Goal: Use online tool/utility: Utilize a website feature to perform a specific function

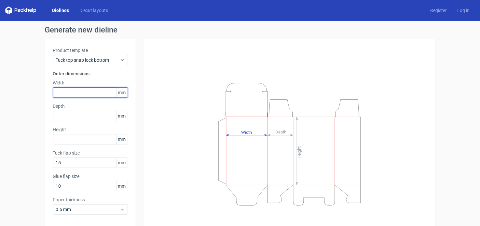
click at [89, 92] on input "text" at bounding box center [90, 92] width 75 height 10
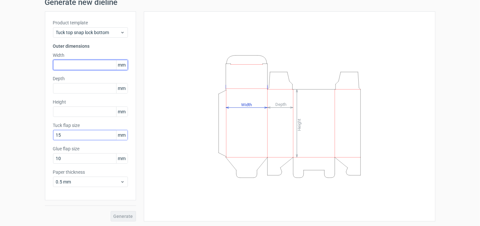
scroll to position [27, 0]
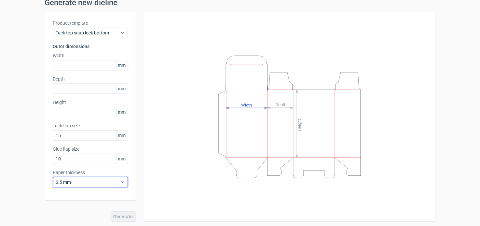
click at [76, 180] on span "0.5 mm" at bounding box center [88, 182] width 64 height 7
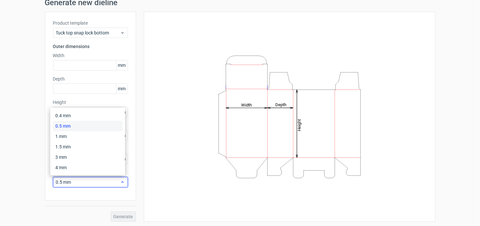
click at [76, 180] on span "0.5 mm" at bounding box center [88, 182] width 64 height 7
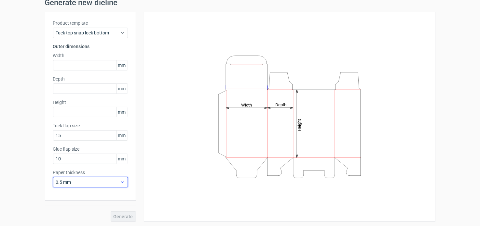
click at [61, 179] on span "0.5 mm" at bounding box center [88, 182] width 64 height 7
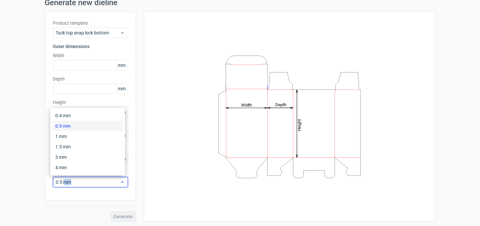
click at [61, 179] on span "0.5 mm" at bounding box center [88, 182] width 64 height 7
click at [147, 139] on div "Height Depth Width" at bounding box center [289, 117] width 291 height 210
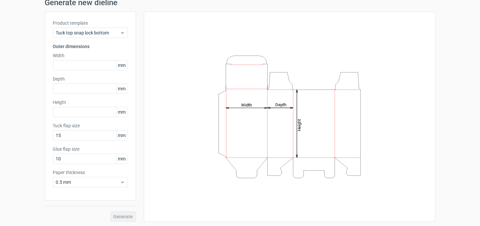
scroll to position [28, 0]
click at [93, 68] on input "text" at bounding box center [90, 65] width 75 height 10
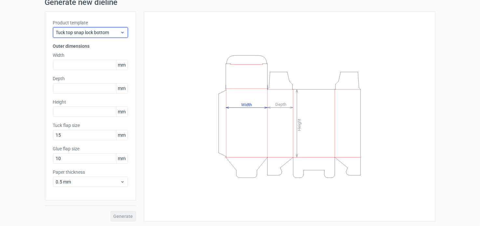
click at [100, 34] on span "Tuck top snap lock bottom" at bounding box center [88, 32] width 64 height 7
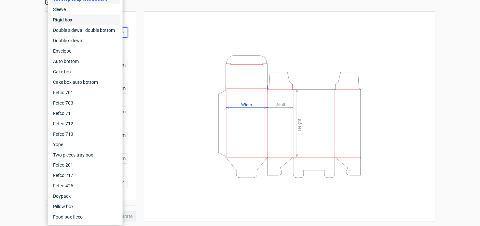
click at [82, 15] on div "Rigid box" at bounding box center [85, 20] width 70 height 10
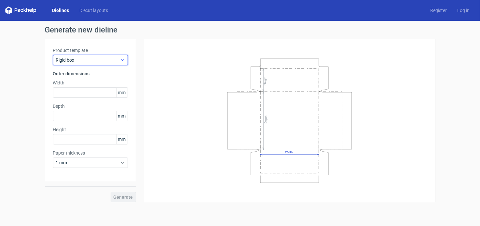
click at [87, 59] on span "Rigid box" at bounding box center [88, 60] width 64 height 7
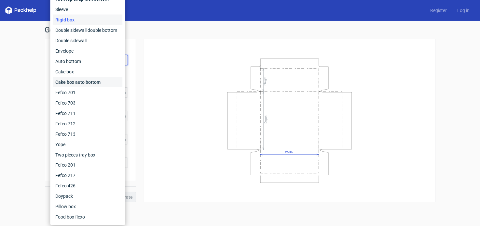
click at [86, 78] on div "Cake box auto bottom" at bounding box center [88, 82] width 70 height 10
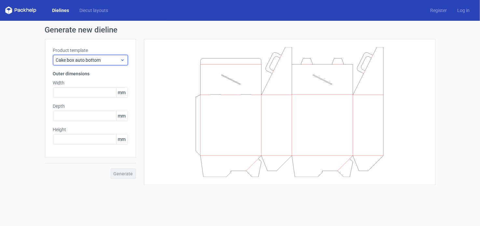
click at [91, 57] on span "Cake box auto bottom" at bounding box center [88, 60] width 64 height 7
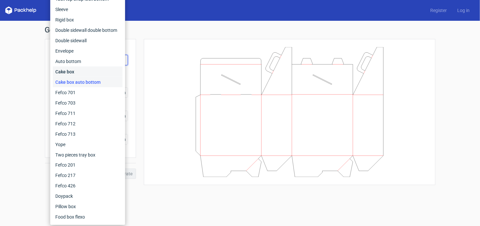
click at [88, 69] on div "Cake box" at bounding box center [88, 72] width 70 height 10
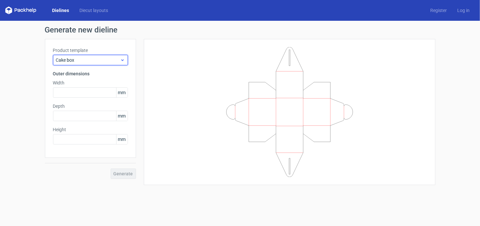
click at [92, 61] on span "Cake box" at bounding box center [88, 60] width 64 height 7
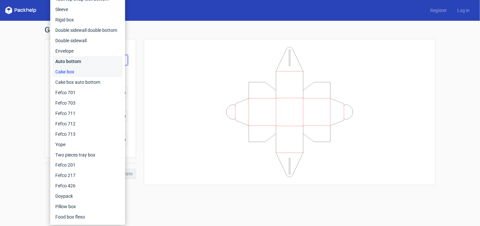
click at [85, 59] on div "Auto bottom" at bounding box center [88, 61] width 70 height 10
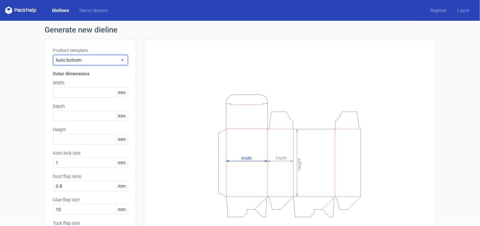
click at [88, 60] on span "Auto bottom" at bounding box center [88, 60] width 64 height 7
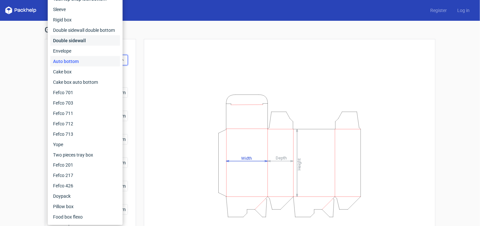
click at [81, 39] on div "Double sidewall" at bounding box center [85, 40] width 70 height 10
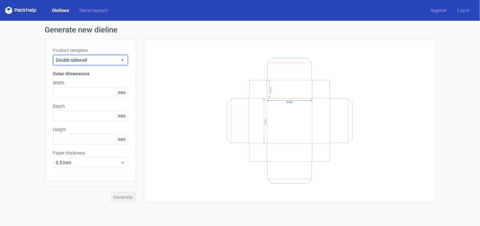
click at [75, 58] on span "Double sidewall" at bounding box center [88, 60] width 64 height 7
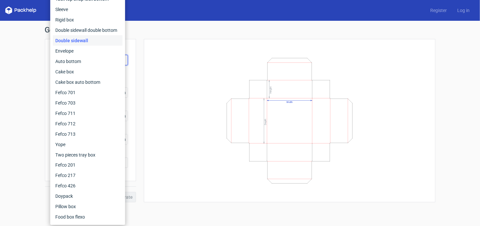
click at [191, 53] on div "Width Depth Height" at bounding box center [289, 120] width 275 height 147
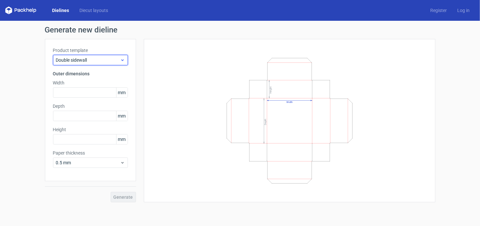
click at [82, 55] on div "Double sidewall" at bounding box center [90, 60] width 75 height 10
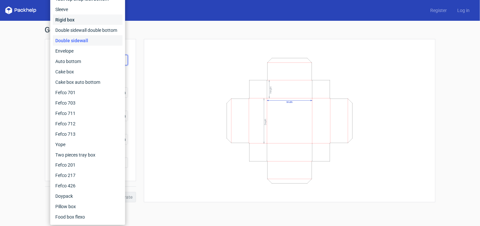
click at [83, 20] on div "Rigid box" at bounding box center [88, 20] width 70 height 10
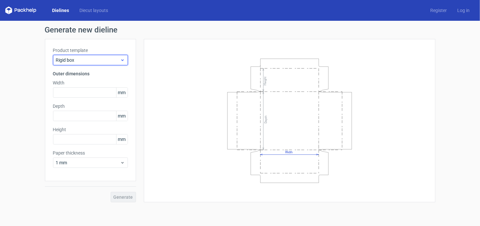
click at [87, 57] on span "Rigid box" at bounding box center [88, 60] width 64 height 7
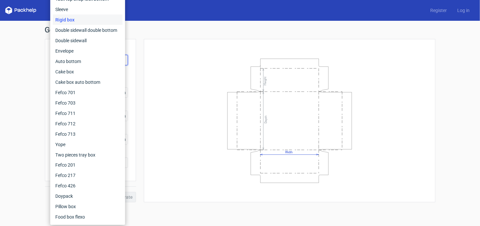
click at [217, 80] on icon "Width Depth Height" at bounding box center [289, 121] width 195 height 130
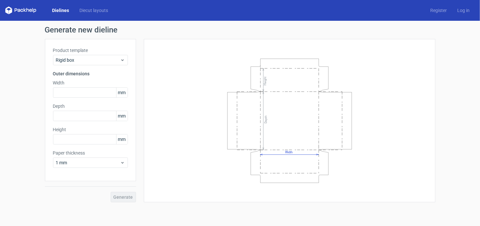
click at [69, 169] on div "Product template Rigid box Outer dimensions Width mm Depth mm Height mm Paper t…" at bounding box center [90, 110] width 91 height 142
click at [73, 158] on div "1 mm" at bounding box center [90, 163] width 75 height 10
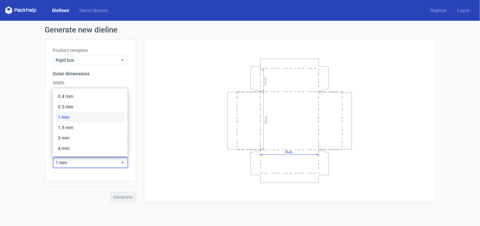
click at [104, 67] on div "Product template Rigid box Outer dimensions Width mm Depth mm Height mm Paper t…" at bounding box center [90, 110] width 91 height 142
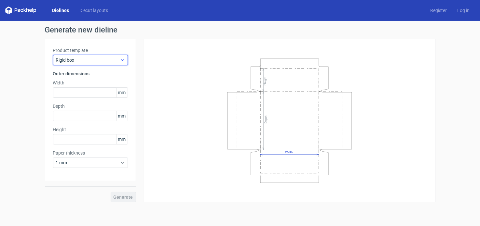
click at [100, 59] on span "Rigid box" at bounding box center [88, 60] width 64 height 7
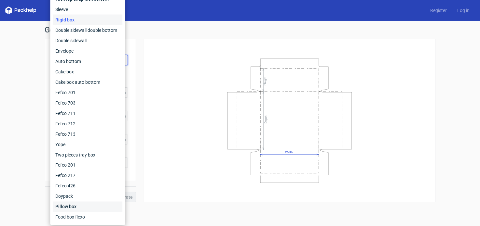
click at [84, 204] on div "Pillow box" at bounding box center [88, 207] width 70 height 10
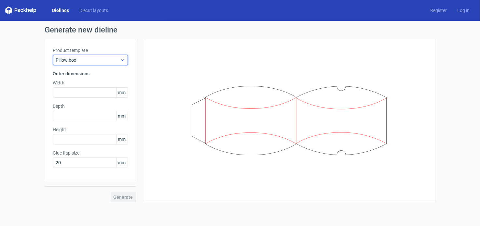
click at [102, 59] on span "Pillow box" at bounding box center [88, 60] width 64 height 7
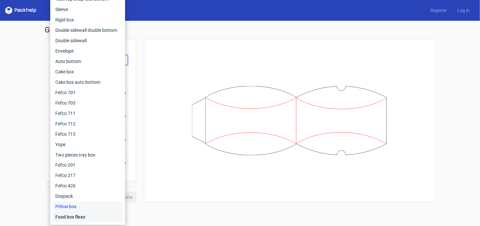
click at [70, 217] on div "Food box flexo" at bounding box center [88, 217] width 70 height 10
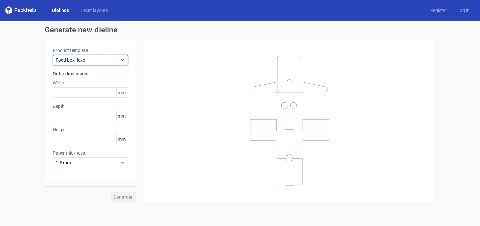
click at [112, 57] on span "Food box flexo" at bounding box center [88, 60] width 64 height 7
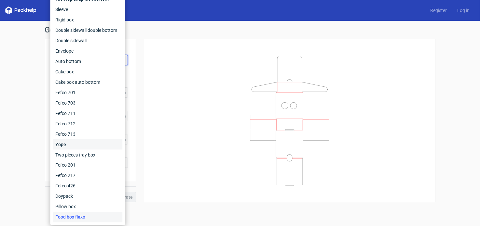
click at [83, 143] on div "Yope" at bounding box center [88, 144] width 70 height 10
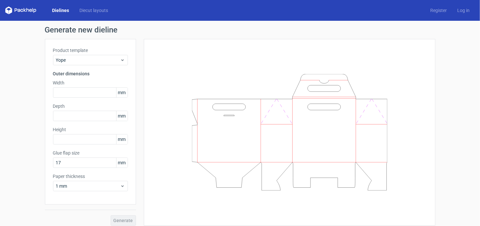
click at [114, 53] on label "Product template" at bounding box center [90, 50] width 75 height 7
click at [102, 62] on span "Yope" at bounding box center [88, 60] width 64 height 7
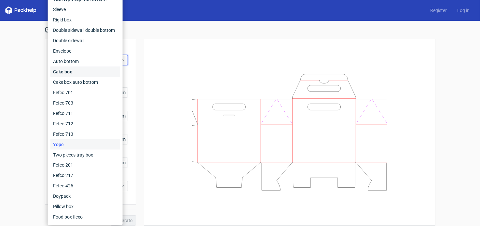
click at [103, 73] on div "Cake box" at bounding box center [85, 72] width 70 height 10
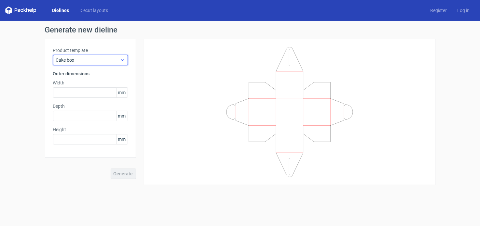
click at [101, 58] on span "Cake box" at bounding box center [88, 60] width 64 height 7
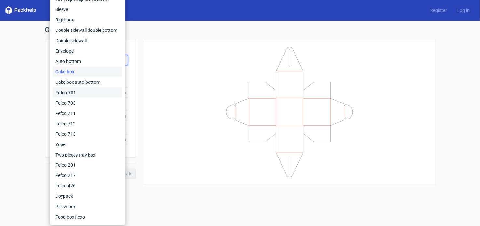
click at [86, 94] on div "Fefco 701" at bounding box center [88, 92] width 70 height 10
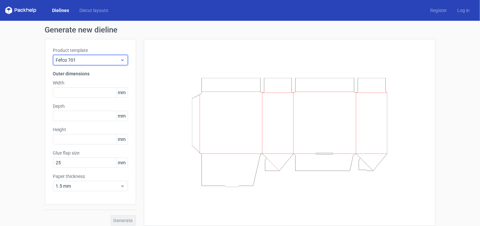
click at [92, 58] on span "Fefco 701" at bounding box center [88, 60] width 64 height 7
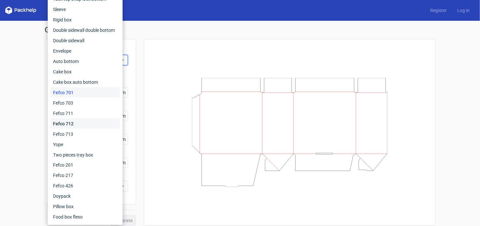
click at [79, 124] on div "Fefco 712" at bounding box center [85, 124] width 70 height 10
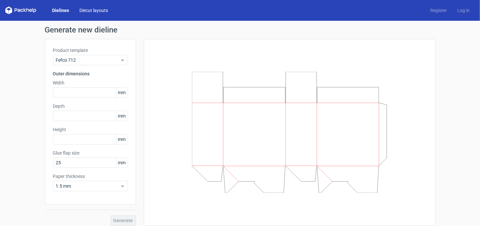
click at [88, 11] on link "Diecut layouts" at bounding box center [93, 10] width 39 height 7
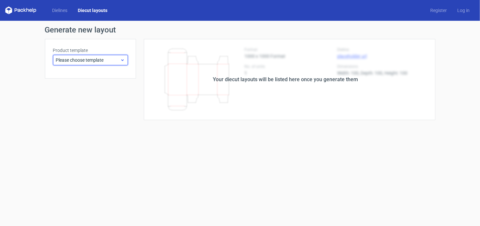
click at [91, 60] on span "Please choose template" at bounding box center [88, 60] width 64 height 7
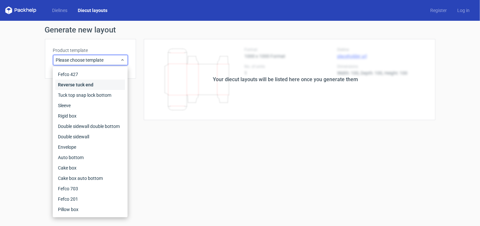
click at [85, 88] on div "Reverse tuck end" at bounding box center [90, 85] width 70 height 10
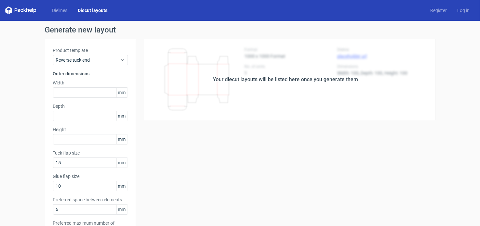
click at [85, 53] on label "Product template" at bounding box center [90, 50] width 75 height 7
click at [84, 49] on label "Product template" at bounding box center [90, 50] width 75 height 7
click at [81, 61] on span "Reverse tuck end" at bounding box center [88, 60] width 64 height 7
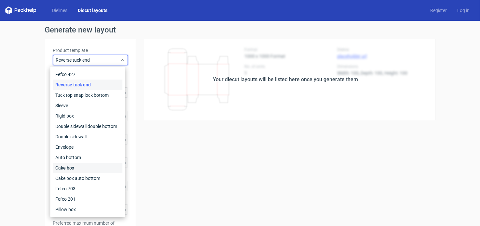
click at [78, 172] on div "Cake box" at bounding box center [88, 168] width 70 height 10
